Goal: Find contact information: Find contact information

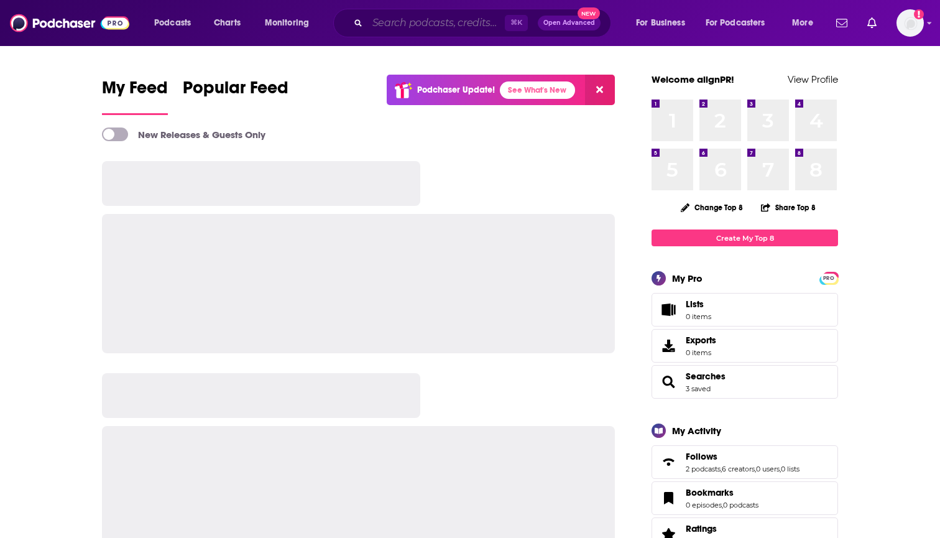
click at [389, 13] on input "Search podcasts, credits, & more..." at bounding box center [435, 23] width 137 height 20
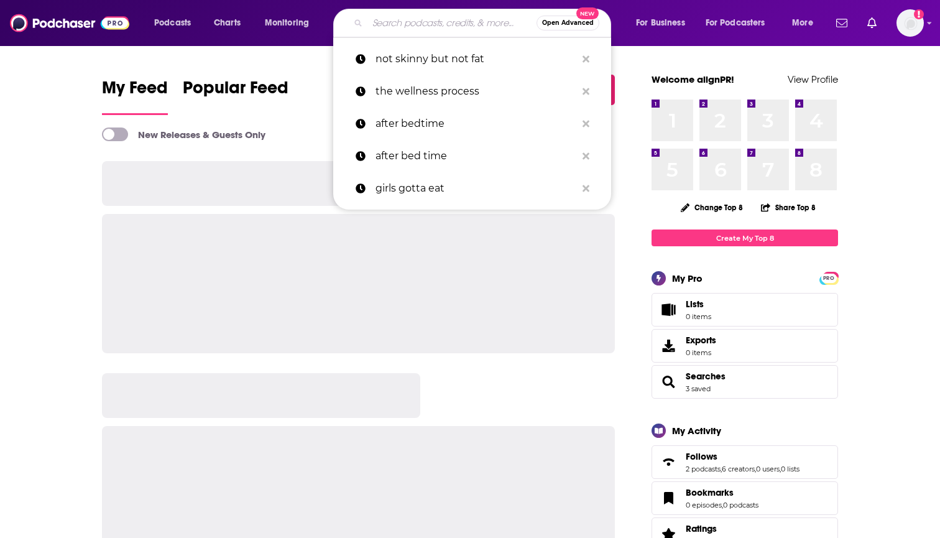
paste input "Glossy Beauty Podcast:"
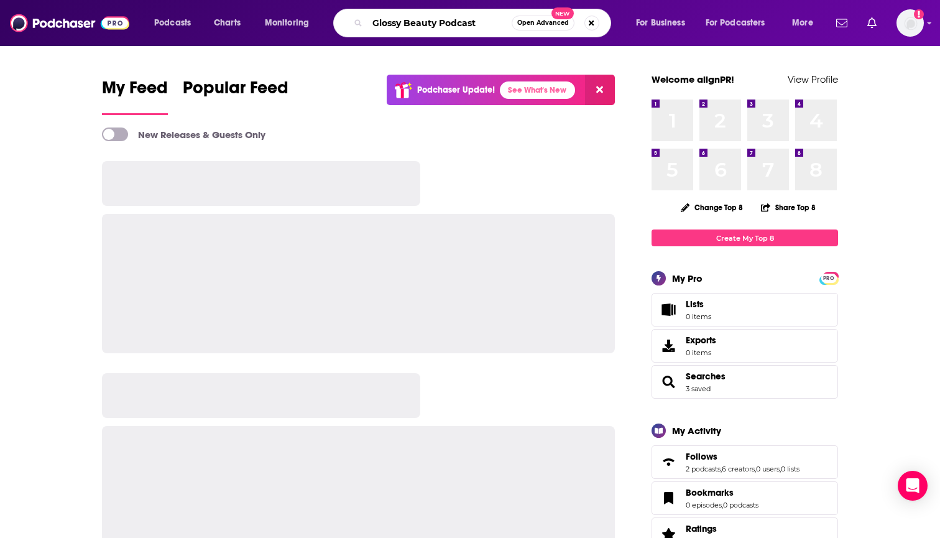
type input "Glossy Beauty Podcast"
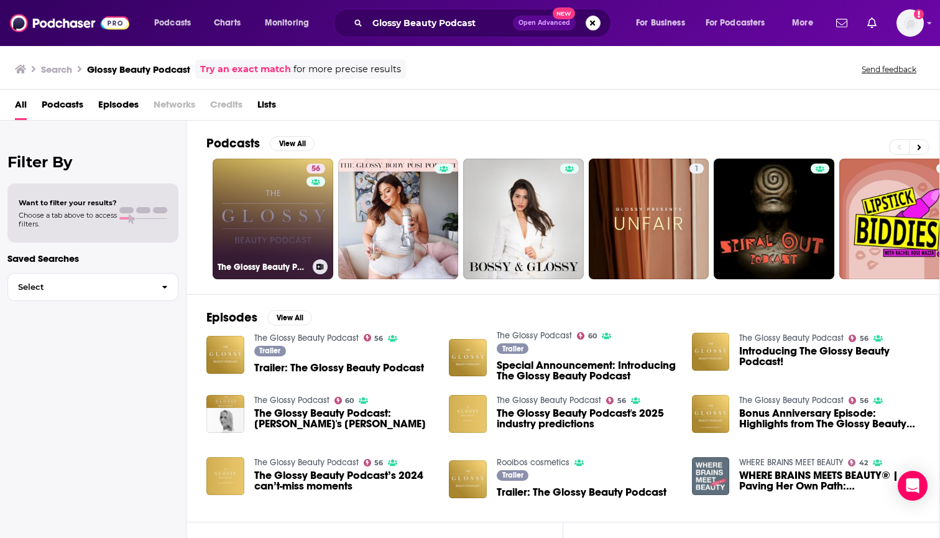
click at [266, 243] on link "56 The Glossy Beauty Podcast" at bounding box center [273, 219] width 121 height 121
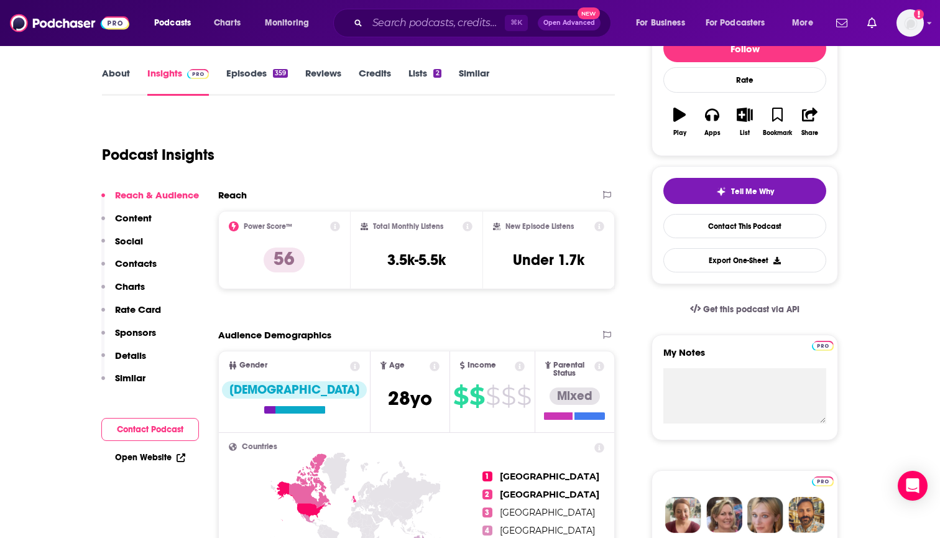
scroll to position [170, 0]
click at [398, 183] on div "Podcast Insights" at bounding box center [358, 152] width 513 height 73
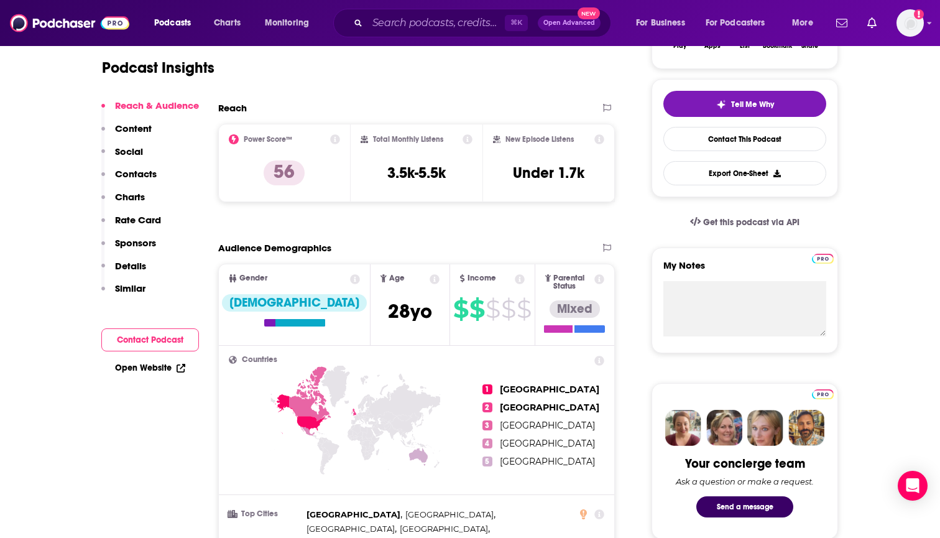
scroll to position [243, 0]
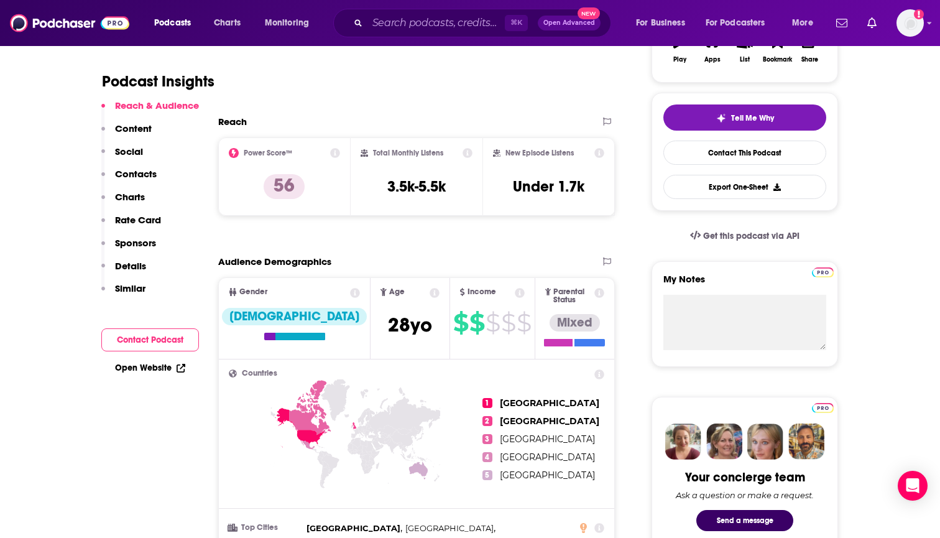
click at [137, 174] on p "Contacts" at bounding box center [136, 174] width 42 height 12
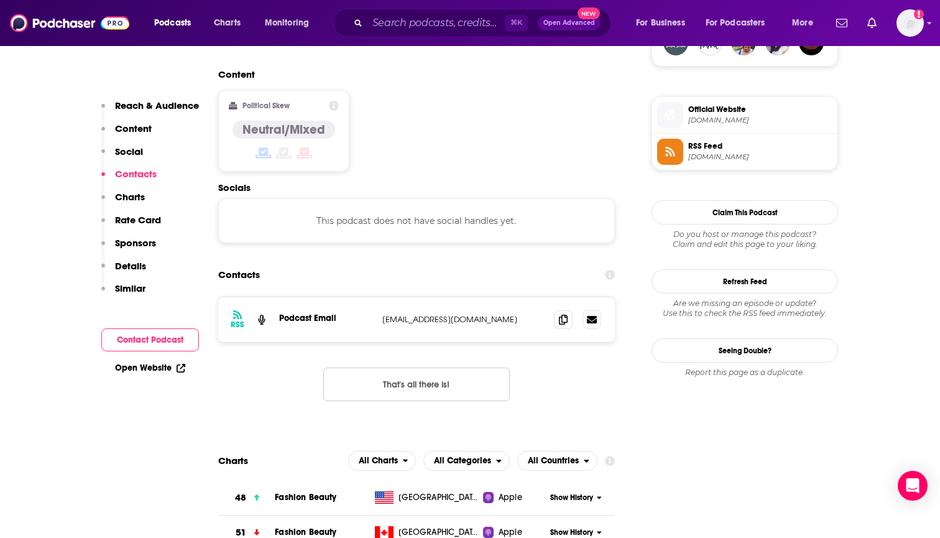
scroll to position [1000, 0]
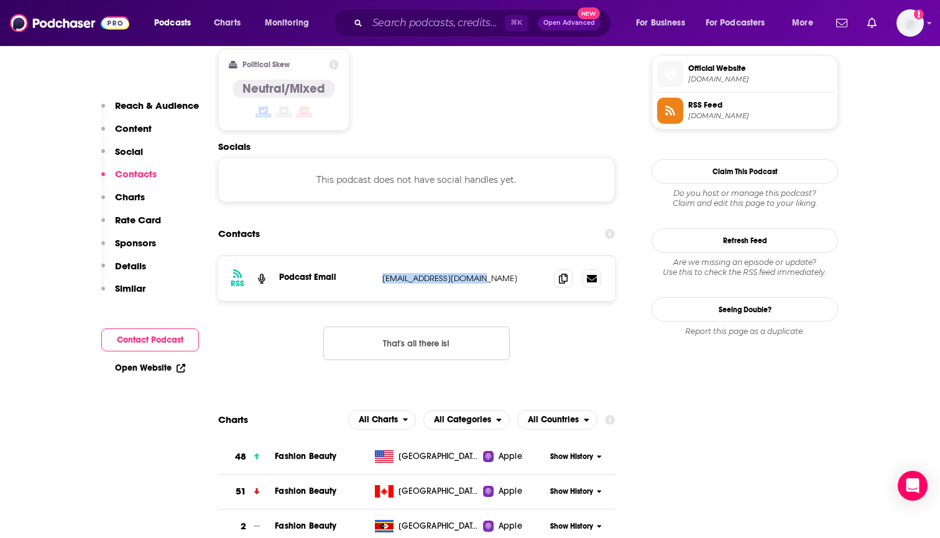
copy p "[EMAIL_ADDRESS][DOMAIN_NAME]"
drag, startPoint x: 496, startPoint y: 246, endPoint x: 379, endPoint y: 233, distance: 117.6
click at [379, 256] on div "RSS Podcast Email [EMAIL_ADDRESS][DOMAIN_NAME] [EMAIL_ADDRESS][DOMAIN_NAME]" at bounding box center [416, 278] width 397 height 45
